Goal: Information Seeking & Learning: Learn about a topic

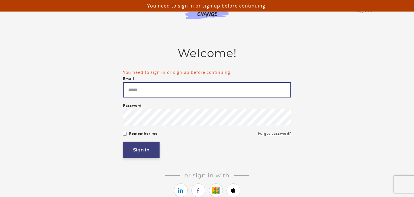
type input "**********"
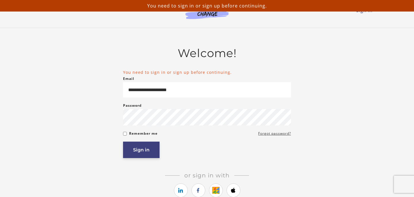
click at [134, 156] on button "Sign in" at bounding box center [141, 149] width 37 height 16
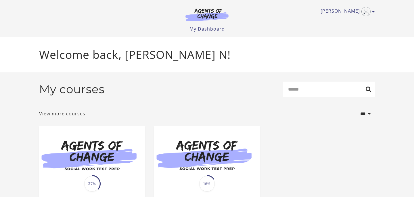
click at [134, 156] on img at bounding box center [92, 154] width 106 height 57
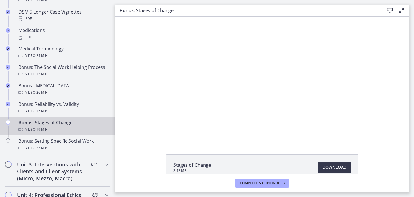
scroll to position [438, 0]
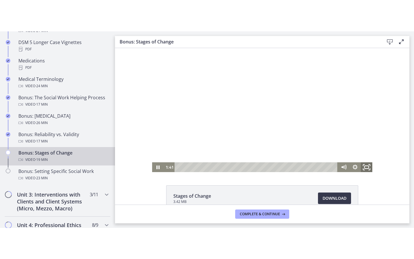
click at [370, 165] on icon "Fullscreen" at bounding box center [367, 167] width 14 height 12
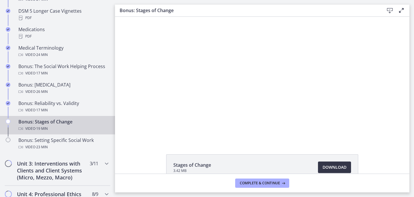
click at [332, 167] on span "Download Opens in a new window" at bounding box center [335, 166] width 24 height 7
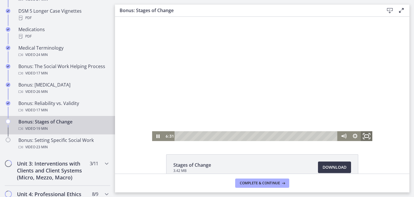
click at [366, 135] on icon "Fullscreen" at bounding box center [367, 136] width 14 height 12
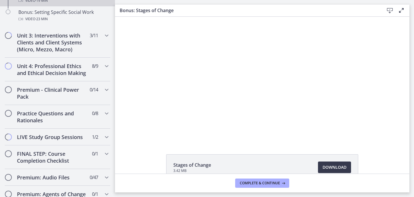
scroll to position [567, 0]
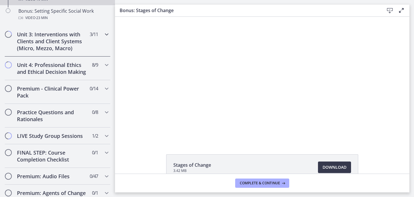
click at [104, 35] on icon "Chapters" at bounding box center [106, 34] width 7 height 7
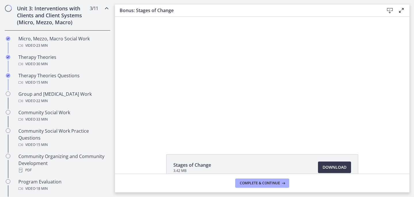
scroll to position [215, 0]
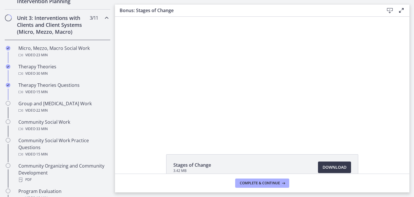
click at [104, 20] on icon "Chapters" at bounding box center [106, 17] width 7 height 7
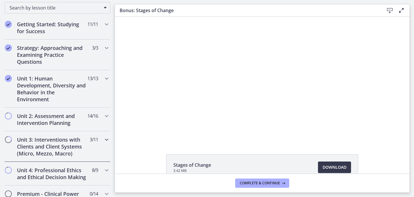
scroll to position [92, 0]
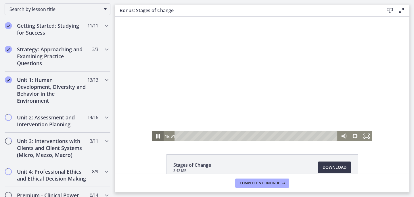
click at [161, 133] on icon "Pause" at bounding box center [158, 136] width 14 height 12
click at [161, 133] on icon "Play Video" at bounding box center [159, 136] width 14 height 12
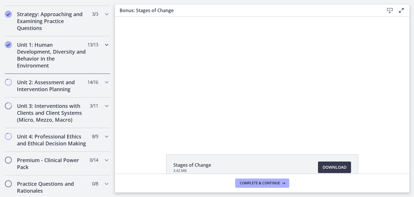
scroll to position [129, 0]
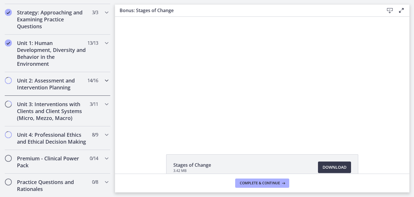
click at [102, 81] on div "Unit 2: Assessment and Intervention Planning 14 / 16 Completed" at bounding box center [58, 84] width 106 height 24
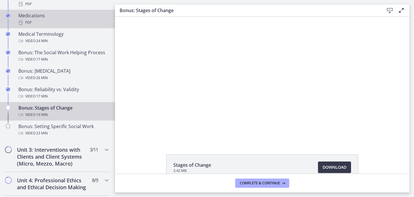
scroll to position [454, 0]
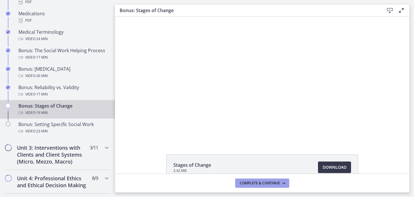
click at [264, 182] on span "Complete & continue" at bounding box center [260, 182] width 40 height 5
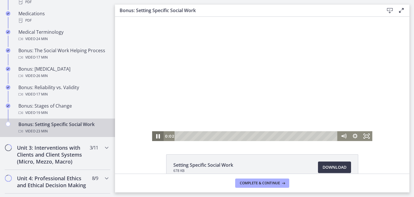
click at [157, 134] on icon "Pause" at bounding box center [158, 136] width 14 height 12
click at [159, 137] on icon "Play Video" at bounding box center [158, 136] width 3 height 4
click at [369, 132] on icon "Fullscreen" at bounding box center [367, 136] width 12 height 10
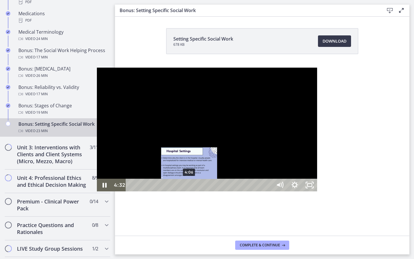
click at [131, 191] on div "4:06" at bounding box center [200, 185] width 138 height 13
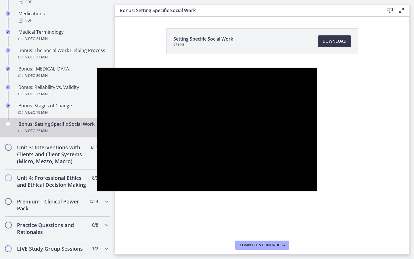
click at [317, 171] on div at bounding box center [207, 130] width 220 height 124
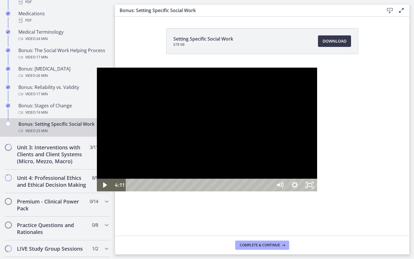
click at [215, 144] on div at bounding box center [207, 130] width 220 height 124
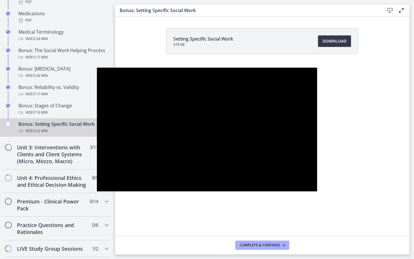
click at [97, 68] on button "Pause: cbe2somtov91j64ibsm0.mp4" at bounding box center [97, 68] width 0 height 0
click at [97, 68] on button "Play Video: cbe2somtov91j64ibsm0.mp4" at bounding box center [97, 68] width 0 height 0
click at [97, 68] on button "Pause: cbe2somtov91j64ibsm0.mp4" at bounding box center [97, 68] width 0 height 0
click at [97, 68] on button "Play Video: cbe2somtov91j64ibsm0.mp4" at bounding box center [97, 68] width 0 height 0
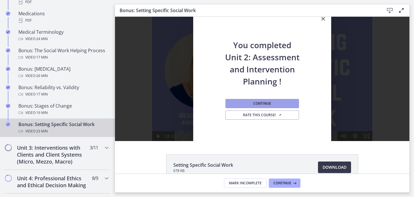
click at [267, 101] on span "Continue" at bounding box center [263, 103] width 18 height 5
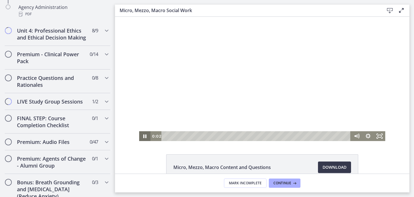
click at [143, 135] on icon "Pause" at bounding box center [145, 136] width 12 height 10
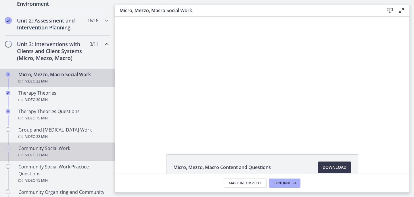
scroll to position [187, 0]
